Goal: Obtain resource: Obtain resource

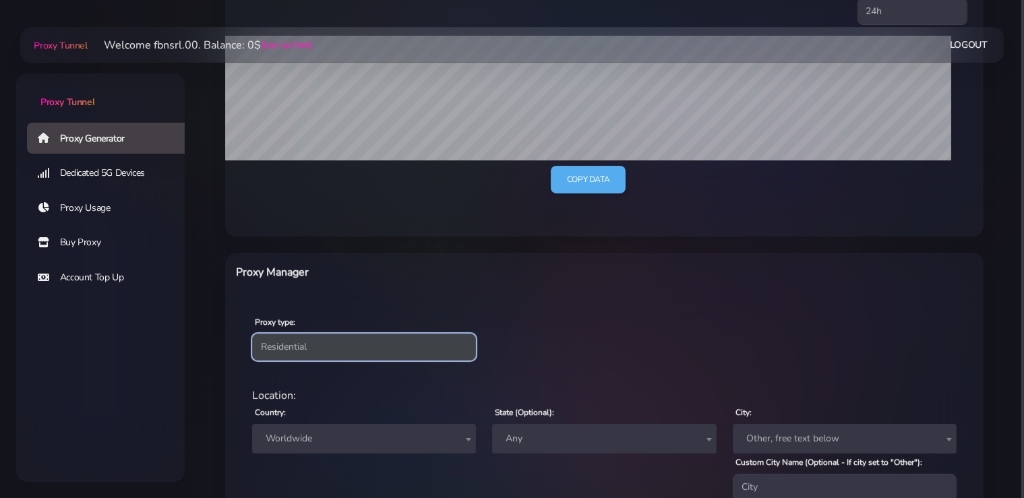
select select "static"
click option "Static" at bounding box center [0, 0] width 0 height 0
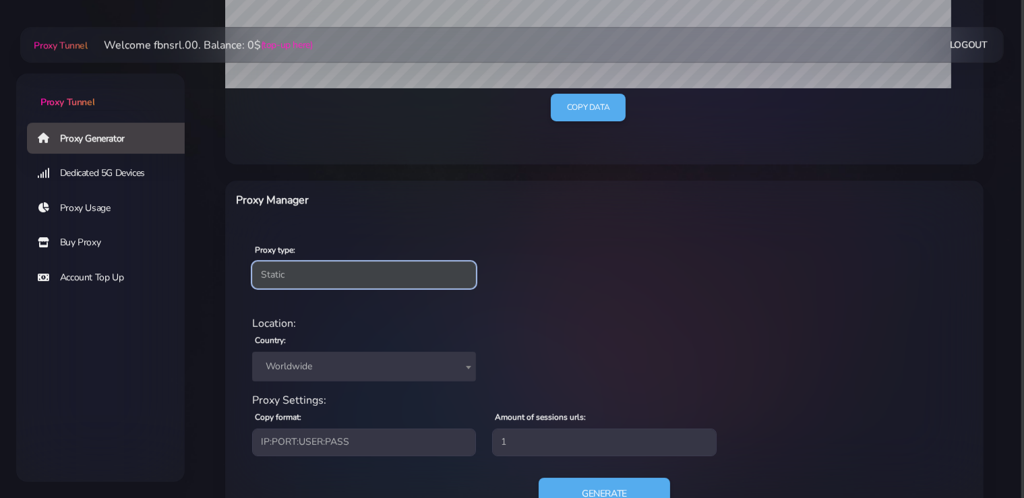
scroll to position [411, 0]
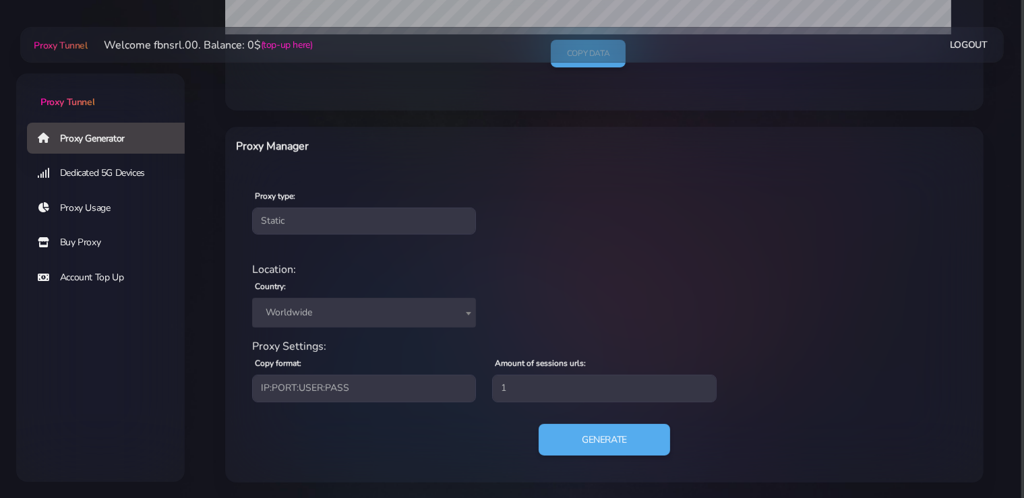
click at [336, 312] on span "Worldwide" at bounding box center [364, 312] width 208 height 19
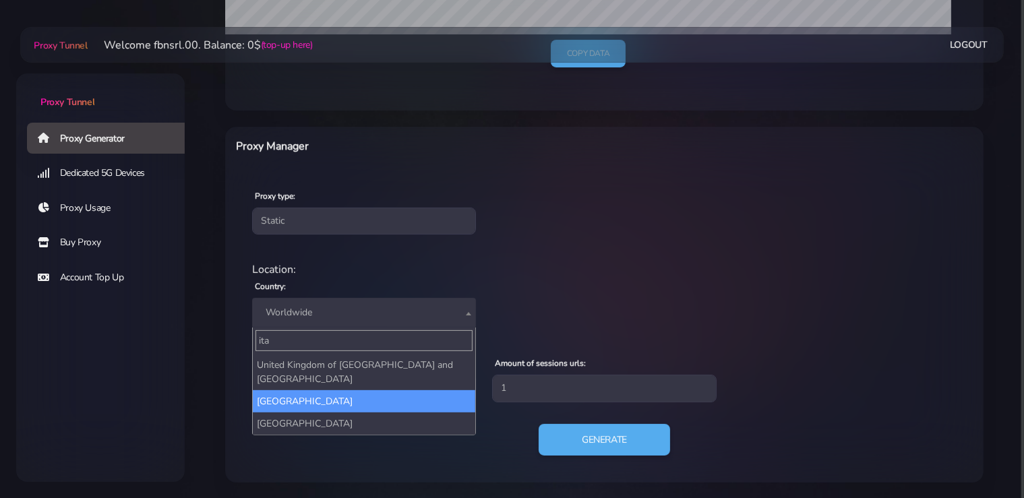
type input "ita"
select select "IT"
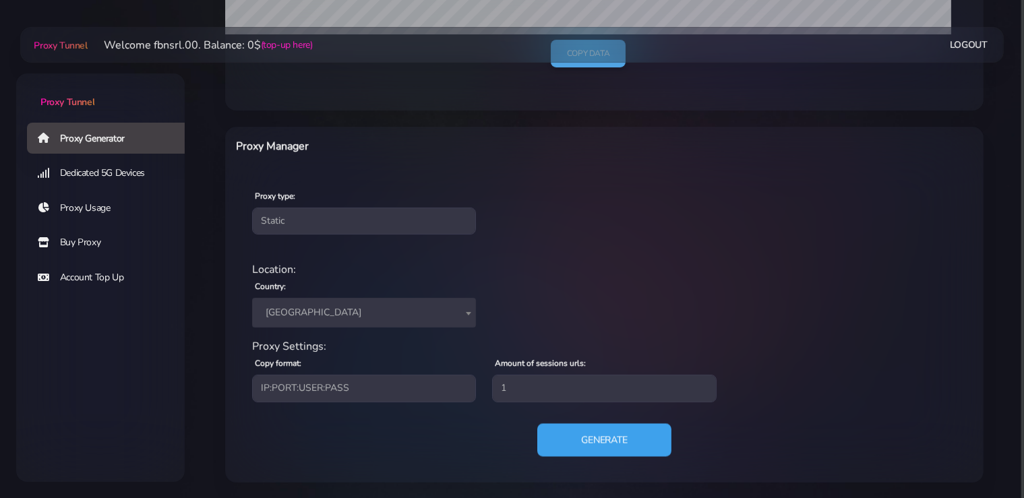
click at [600, 438] on button "Generate" at bounding box center [604, 440] width 134 height 33
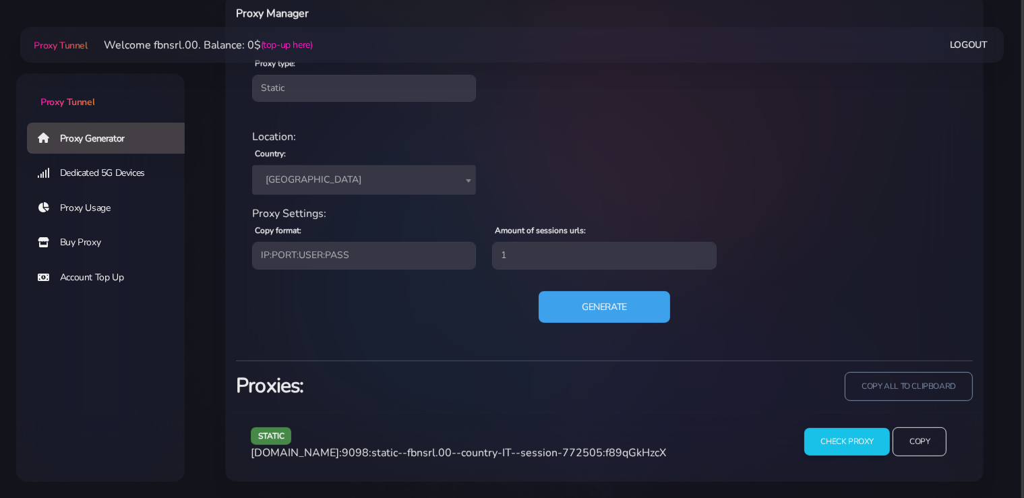
scroll to position [542, 0]
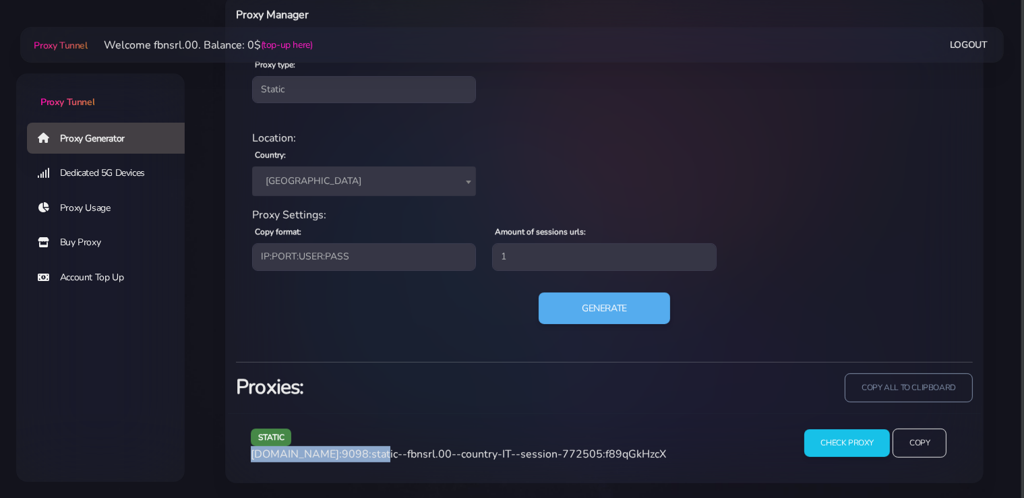
drag, startPoint x: 368, startPoint y: 455, endPoint x: 248, endPoint y: 453, distance: 120.1
click at [248, 453] on div "static [DOMAIN_NAME]:9098:static--fbnsrl.00--country-IT--session-772505:f89qGkH…" at bounding box center [514, 449] width 543 height 40
copy span "[DOMAIN_NAME]:9098"
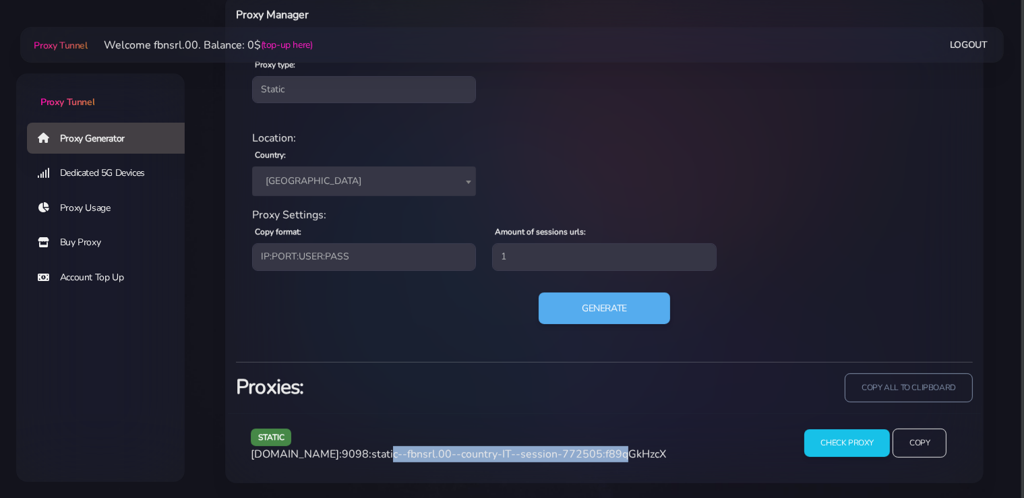
drag, startPoint x: 598, startPoint y: 452, endPoint x: 374, endPoint y: 453, distance: 223.9
click at [374, 453] on span "[DOMAIN_NAME]:9098:static--fbnsrl.00--country-IT--session-772505:f89qGkHzcX" at bounding box center [458, 454] width 415 height 15
copy span "static--fbnsrl.00--country-IT--session-772505"
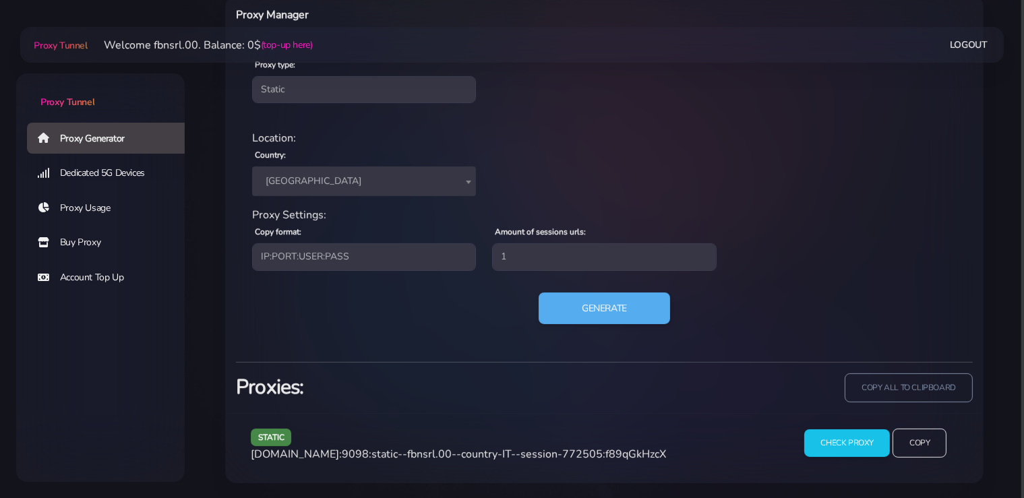
click at [620, 452] on span "[DOMAIN_NAME]:9098:static--fbnsrl.00--country-IT--session-772505:f89qGkHzcX" at bounding box center [458, 454] width 415 height 15
copy span "f89qGkHzcX"
